Goal: Find specific page/section

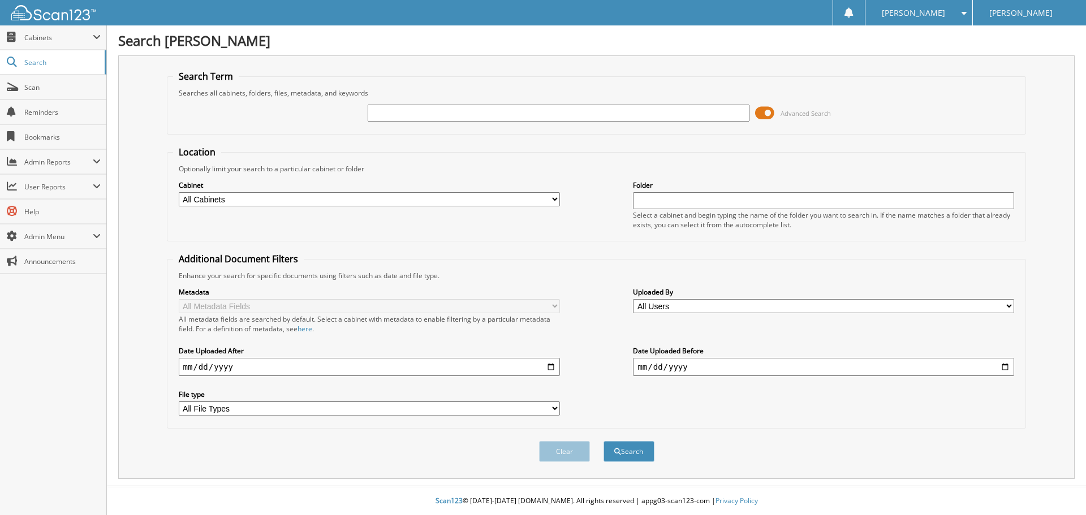
click at [764, 113] on span at bounding box center [764, 113] width 19 height 17
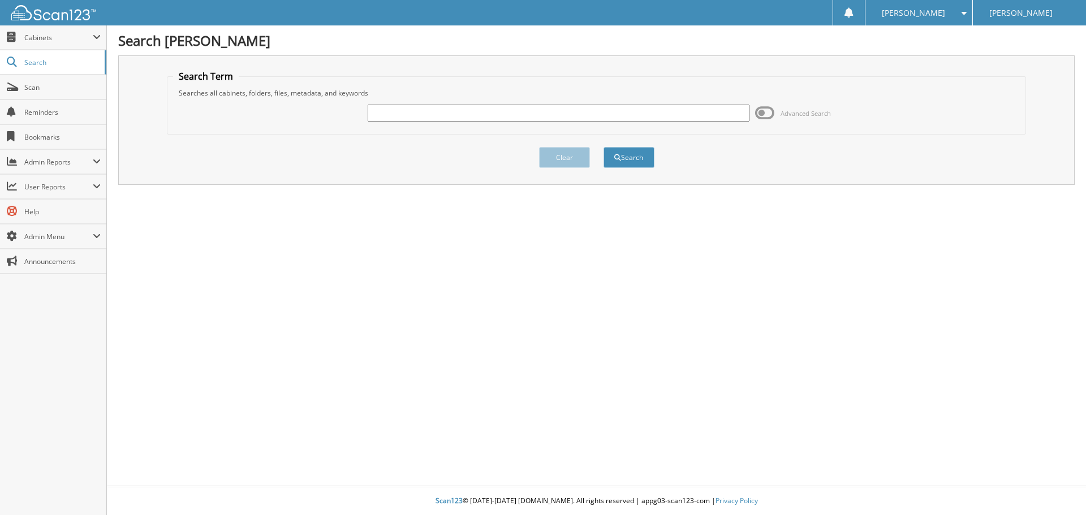
click at [433, 117] on input "text" at bounding box center [558, 113] width 381 height 17
type input "25f12309a"
click at [641, 149] on button "Search" at bounding box center [628, 157] width 51 height 21
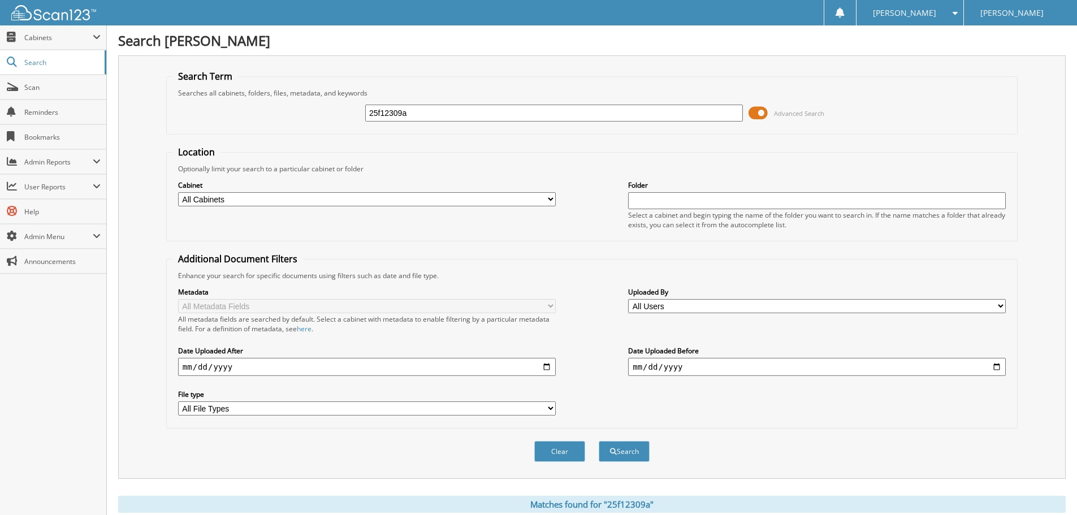
click at [757, 113] on span at bounding box center [758, 113] width 19 height 17
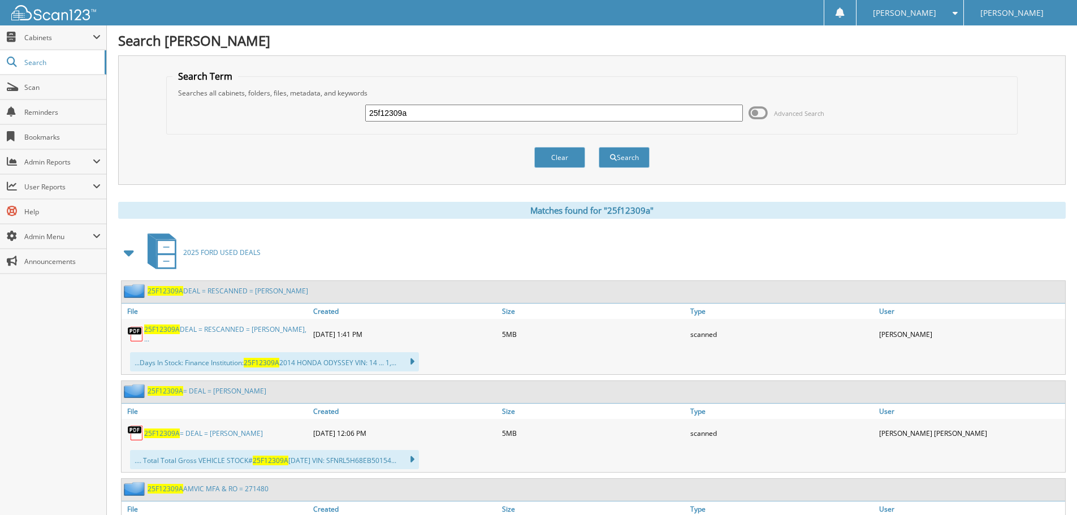
click at [153, 331] on span "25F12309A" at bounding box center [162, 330] width 36 height 10
